Goal: Information Seeking & Learning: Compare options

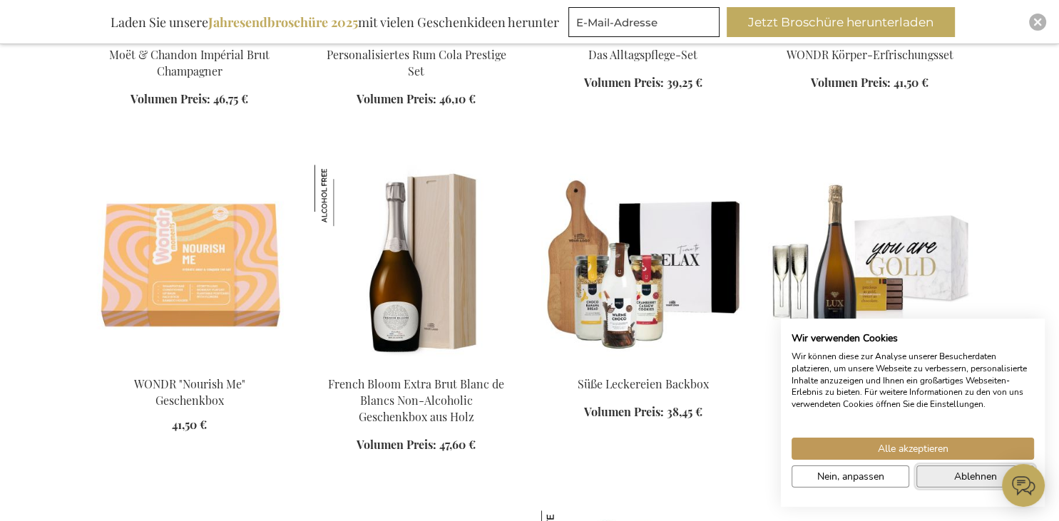
click at [935, 481] on button "Ablehnen" at bounding box center [975, 477] width 118 height 22
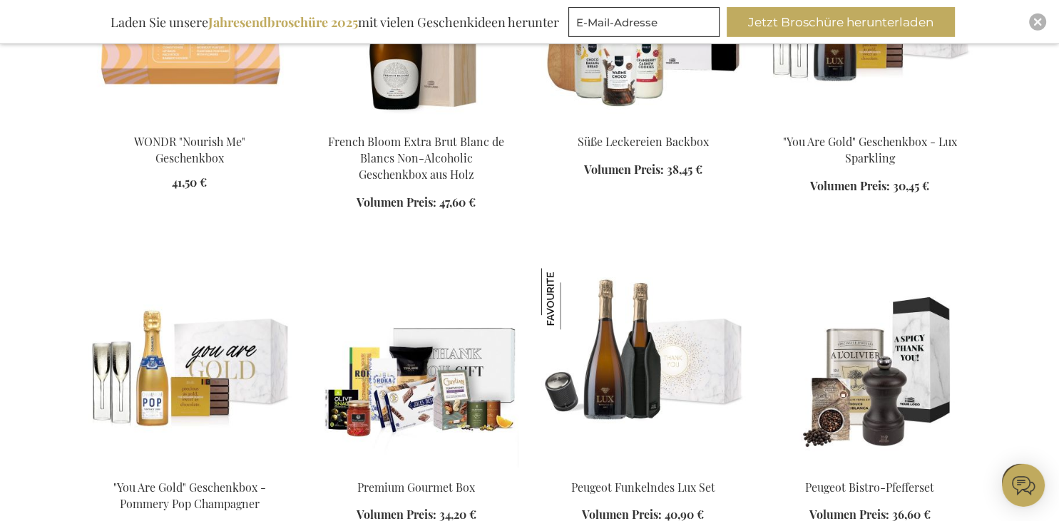
scroll to position [1506, 0]
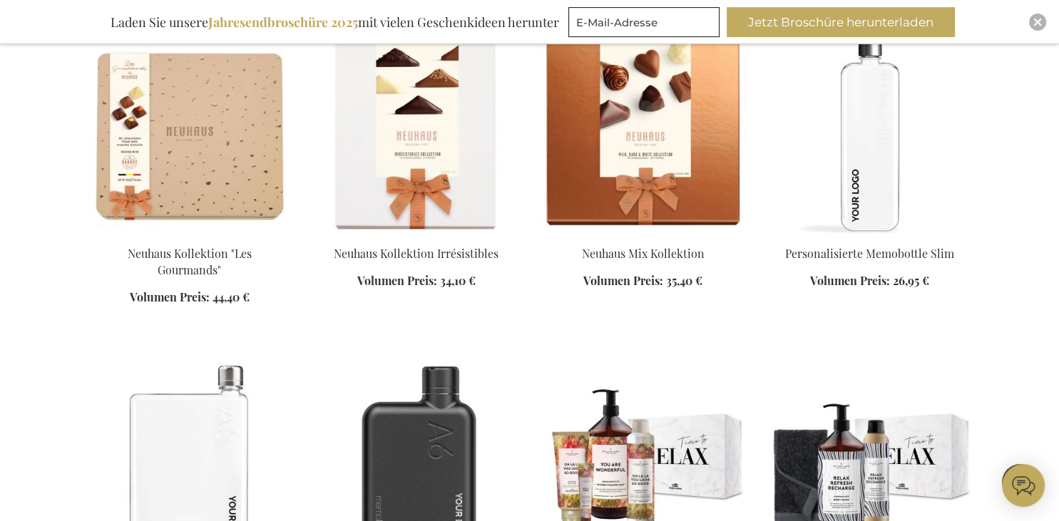
scroll to position [2409, 0]
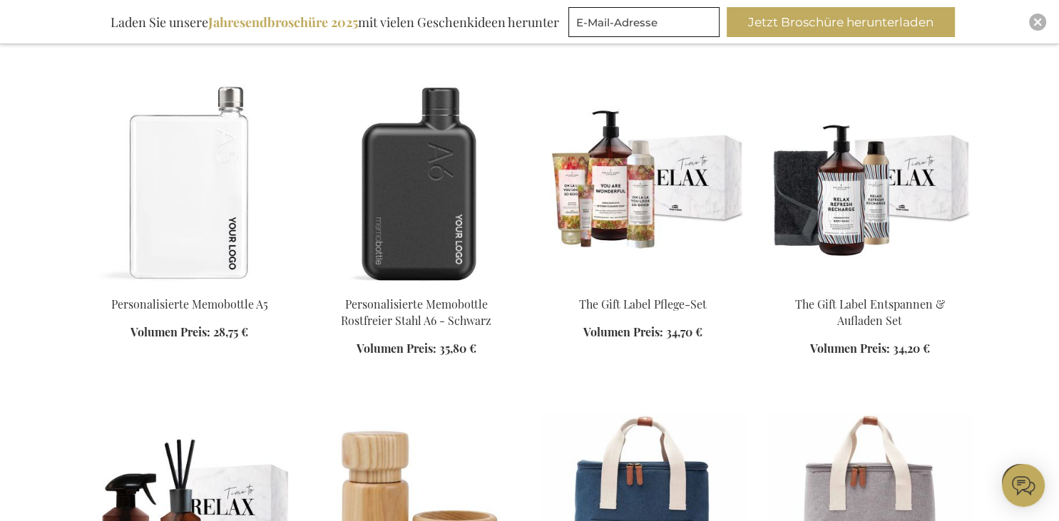
scroll to position [2785, 0]
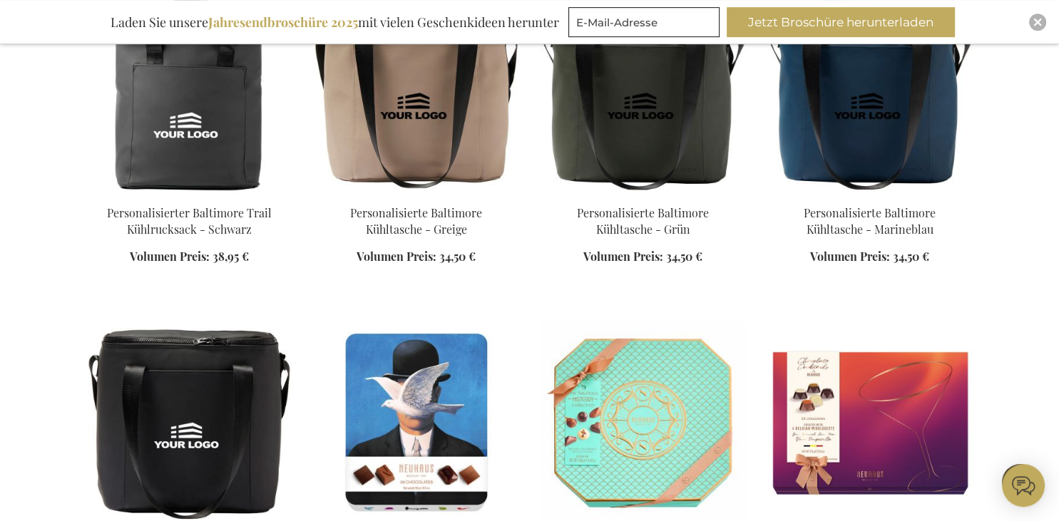
scroll to position [3839, 0]
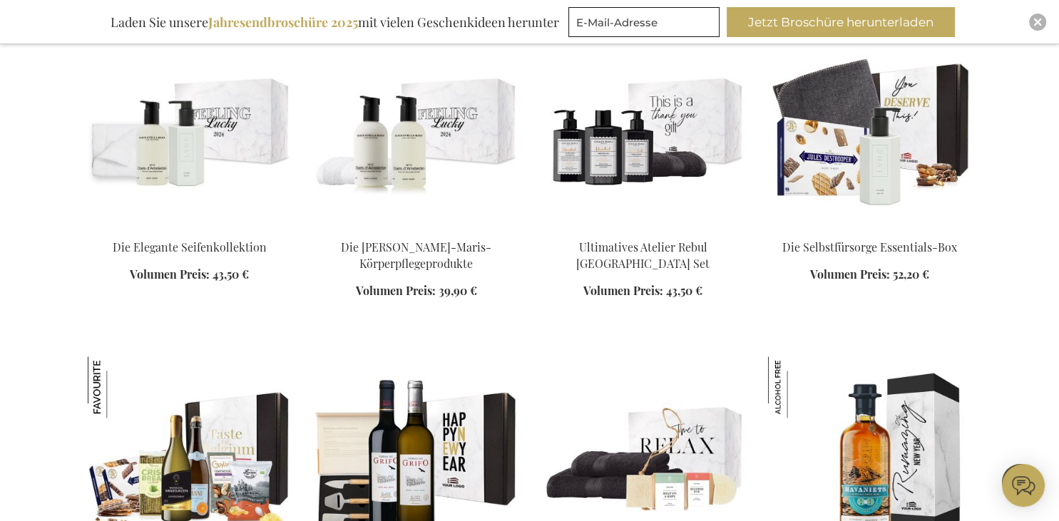
scroll to position [6248, 0]
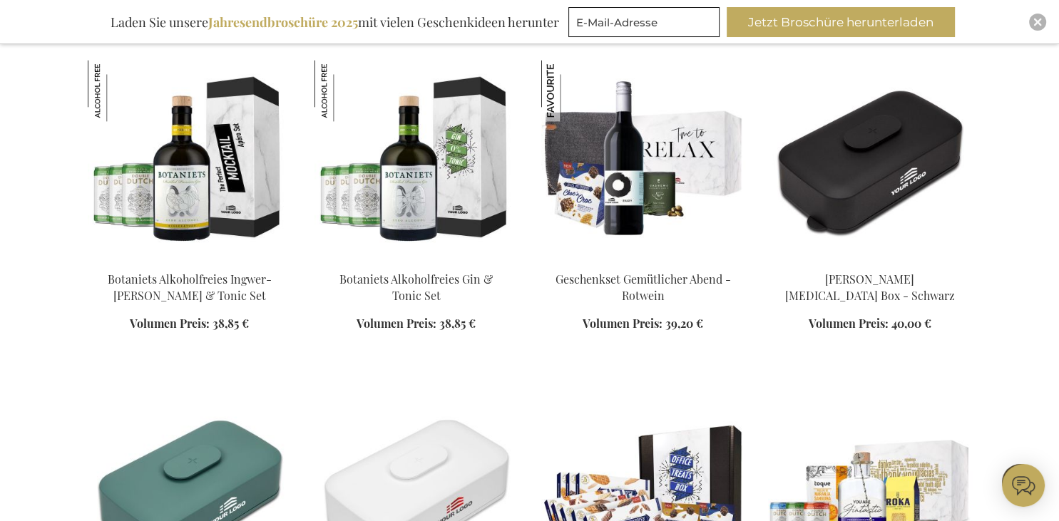
scroll to position [7151, 0]
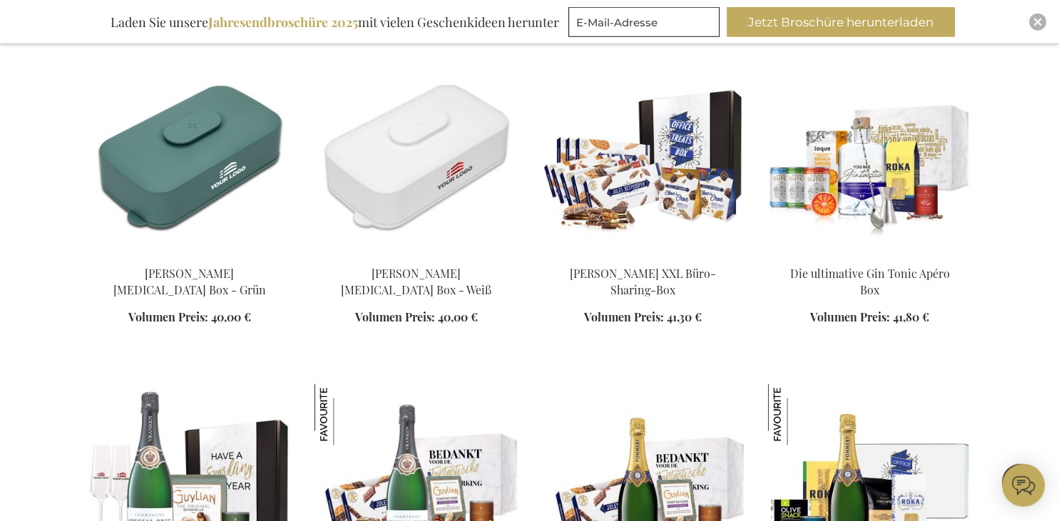
scroll to position [7603, 0]
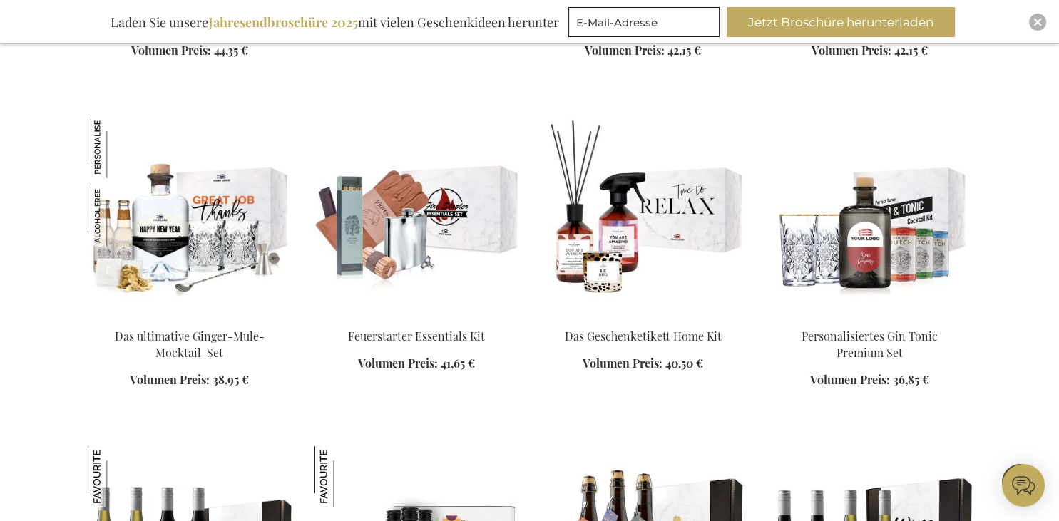
scroll to position [10012, 0]
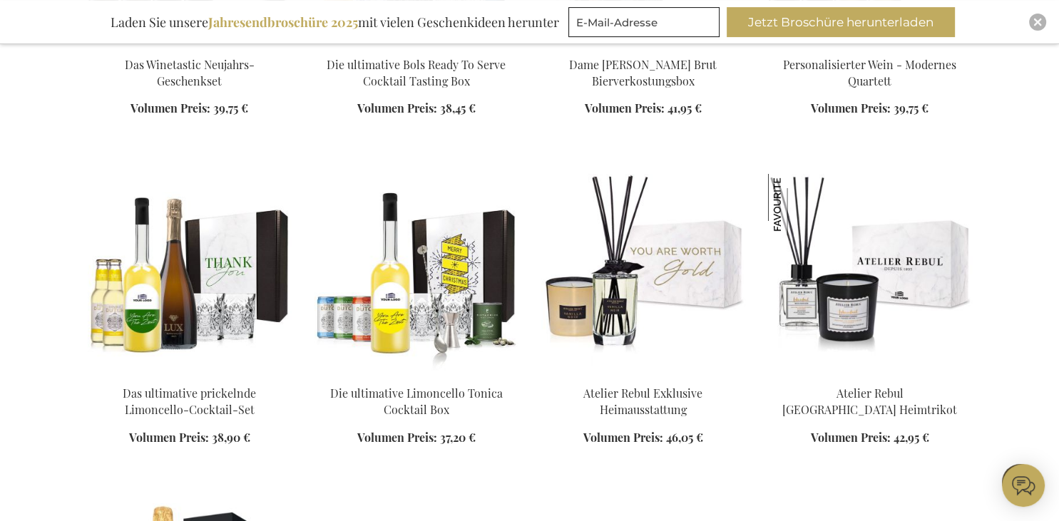
scroll to position [10313, 0]
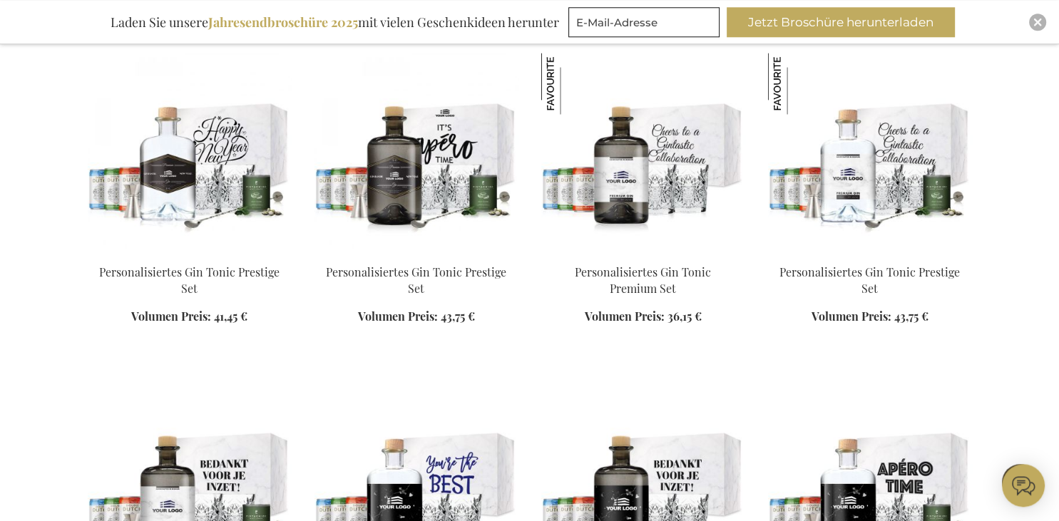
scroll to position [12872, 0]
